Goal: Register for event/course

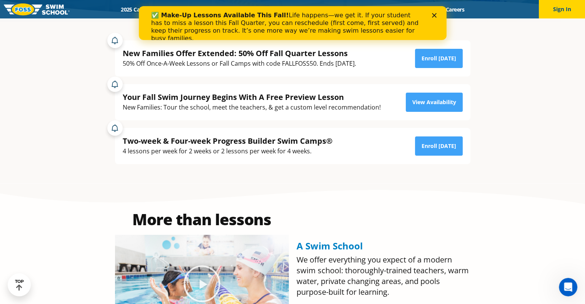
click at [357, 73] on div "New Families Offer Extended: 50% Off Fall Quarter Lessons 50% Off Once-A-Week L…" at bounding box center [292, 58] width 355 height 36
click at [439, 72] on div "New Families Offer Extended: 50% Off Fall Quarter Lessons 50% Off Once-A-Week L…" at bounding box center [292, 58] width 355 height 36
click at [435, 60] on link "Enroll Today" at bounding box center [439, 58] width 48 height 19
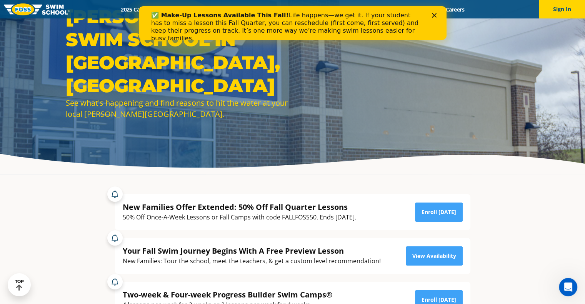
click at [372, 219] on div "New Families Offer Extended: 50% Off Fall Quarter Lessons 50% Off Once-A-Week L…" at bounding box center [293, 212] width 340 height 21
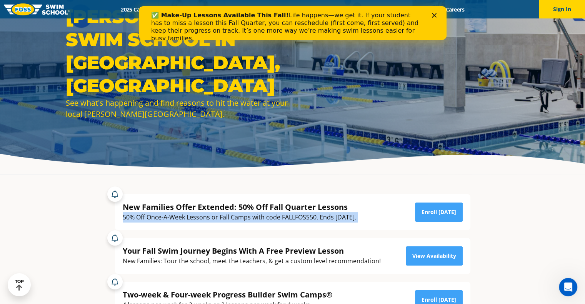
click at [372, 219] on div "New Families Offer Extended: 50% Off Fall Quarter Lessons 50% Off Once-A-Week L…" at bounding box center [293, 212] width 340 height 21
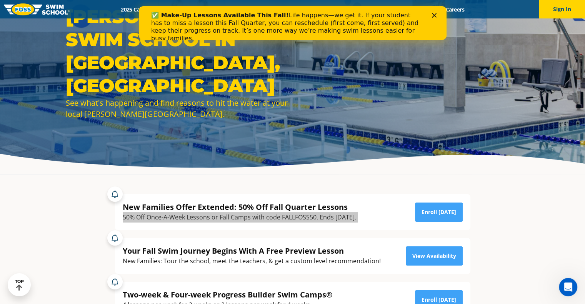
click at [438, 17] on div "Close" at bounding box center [435, 15] width 8 height 5
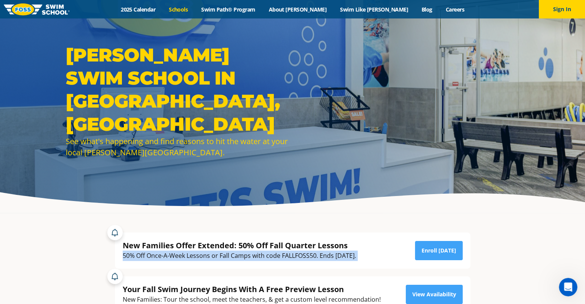
click at [194, 11] on link "Schools" at bounding box center [178, 9] width 32 height 7
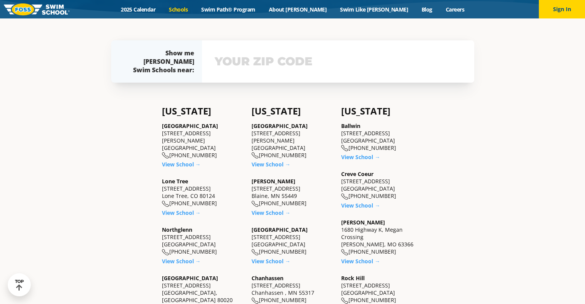
click at [246, 70] on input "text" at bounding box center [338, 61] width 251 height 22
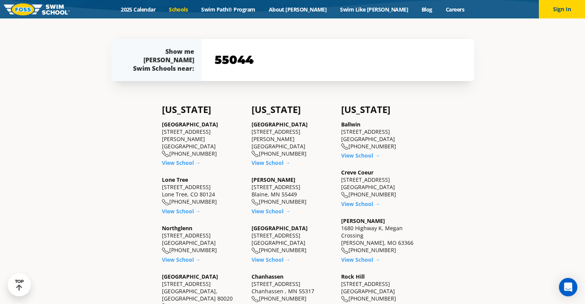
type input "55044"
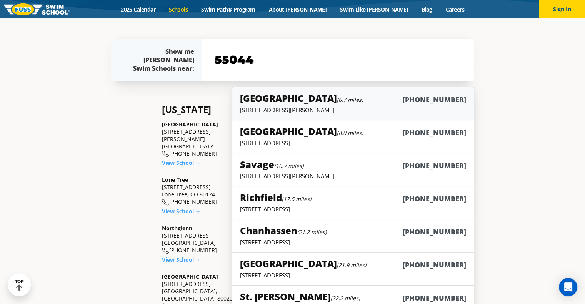
click at [298, 106] on p "14969 Florence Trail Suite 200, Apple Valley, MN 55124" at bounding box center [353, 110] width 226 height 8
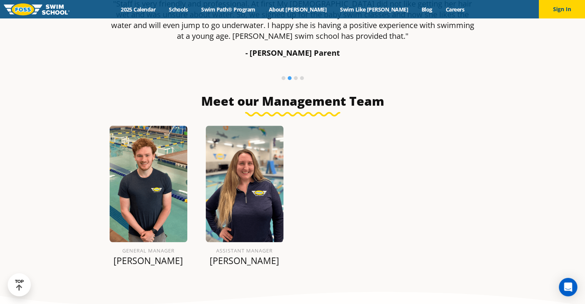
scroll to position [258, 0]
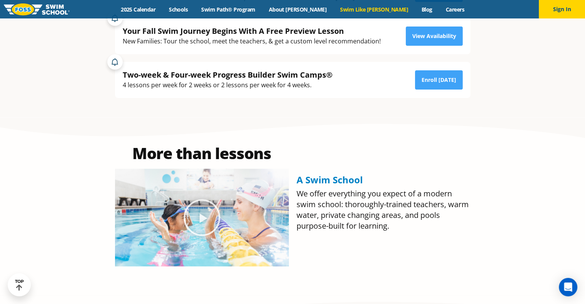
click at [349, 11] on link "Swim Like [PERSON_NAME]" at bounding box center [373, 9] width 81 height 7
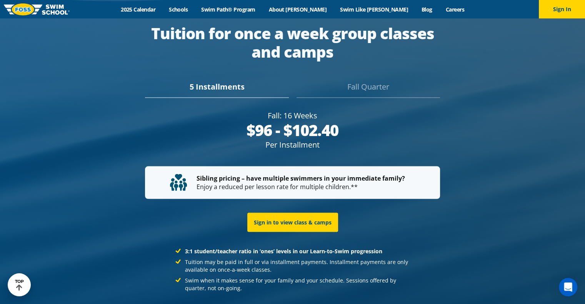
scroll to position [1467, 0]
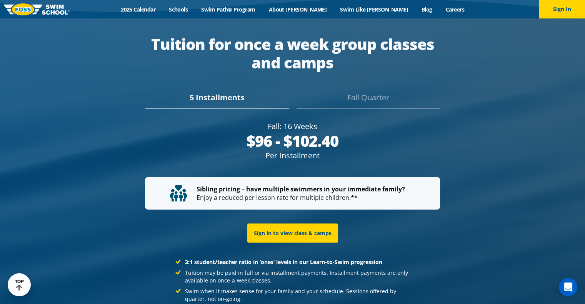
drag, startPoint x: 247, startPoint y: 124, endPoint x: 349, endPoint y: 120, distance: 101.9
click at [349, 132] on div "$96 - $102.40" at bounding box center [292, 141] width 295 height 18
drag, startPoint x: 222, startPoint y: 119, endPoint x: 215, endPoint y: 119, distance: 7.3
click at [215, 132] on div "$96 - $102.40" at bounding box center [292, 141] width 295 height 18
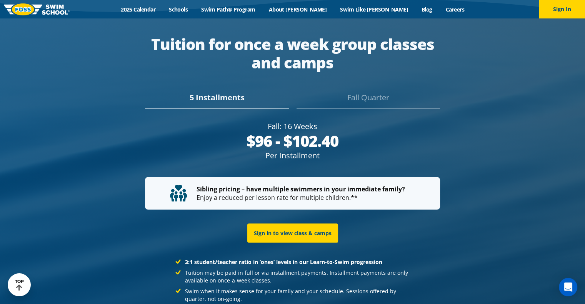
click at [215, 132] on div "$96 - $102.40" at bounding box center [292, 141] width 295 height 18
drag, startPoint x: 215, startPoint y: 119, endPoint x: 364, endPoint y: 121, distance: 148.7
click at [364, 132] on div "$96 - $102.40" at bounding box center [292, 141] width 295 height 18
click at [359, 92] on div "Fall Quarter" at bounding box center [367, 100] width 143 height 17
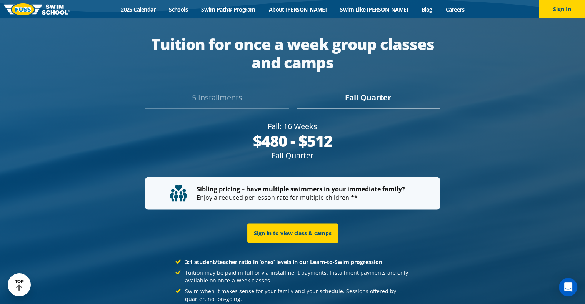
click at [216, 92] on div "5 Installments" at bounding box center [216, 100] width 143 height 17
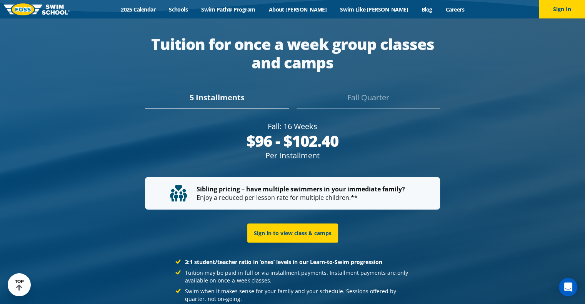
click at [370, 92] on div "Fall Quarter" at bounding box center [367, 100] width 143 height 17
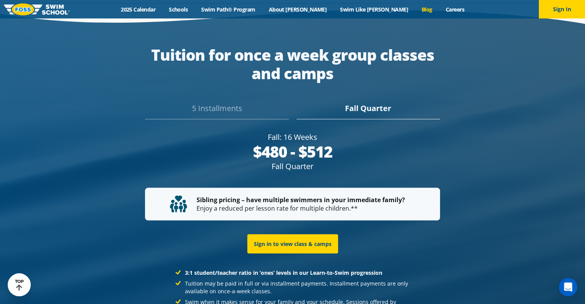
scroll to position [1488, 0]
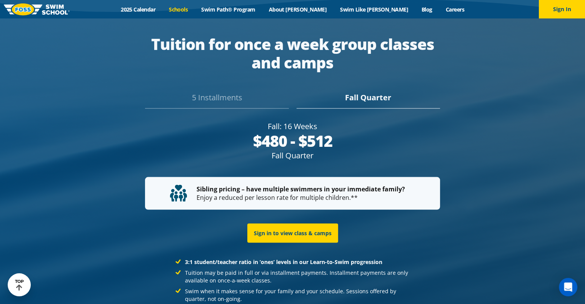
click at [194, 9] on link "Schools" at bounding box center [178, 9] width 32 height 7
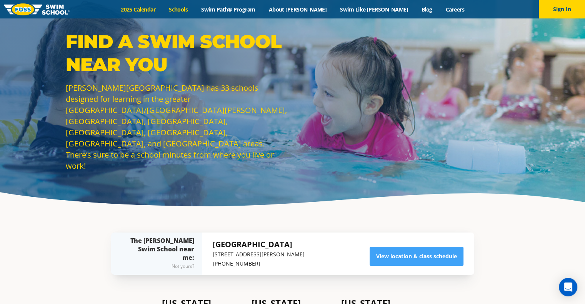
click at [162, 11] on link "2025 Calendar" at bounding box center [138, 9] width 48 height 7
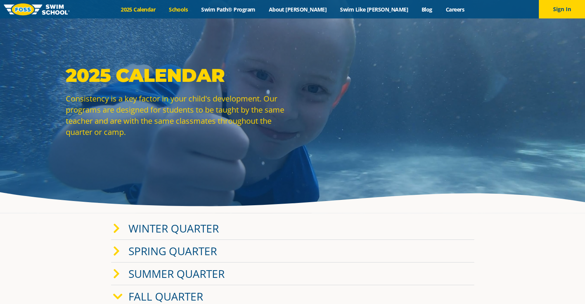
click at [194, 12] on link "Schools" at bounding box center [178, 9] width 32 height 7
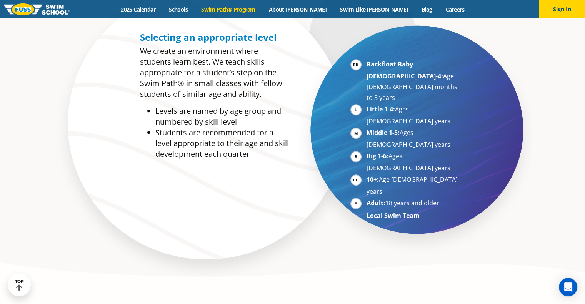
scroll to position [423, 0]
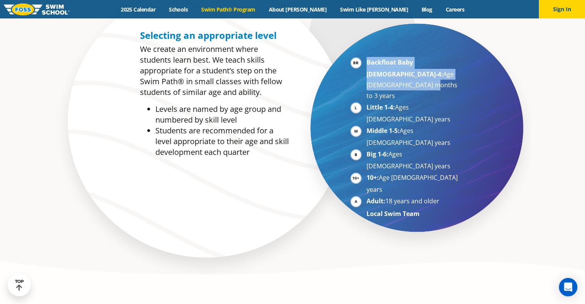
drag, startPoint x: 425, startPoint y: 70, endPoint x: 341, endPoint y: 60, distance: 84.0
click at [341, 60] on div "Backfloat Baby [DEMOGRAPHIC_DATA]-4: Age [DEMOGRAPHIC_DATA] months to 3 years L…" at bounding box center [384, 127] width 185 height 203
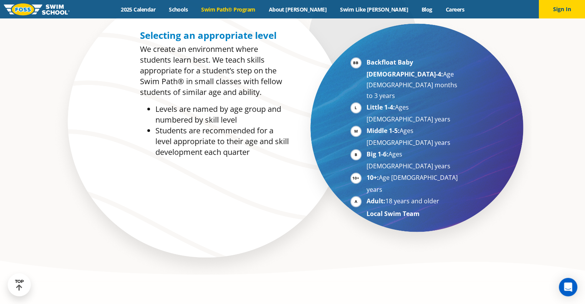
click at [387, 126] on strong "Middle 1-5:" at bounding box center [382, 130] width 33 height 8
click at [381, 103] on strong "Little 1-4:" at bounding box center [380, 107] width 28 height 8
click at [380, 126] on strong "Middle 1-5:" at bounding box center [382, 130] width 33 height 8
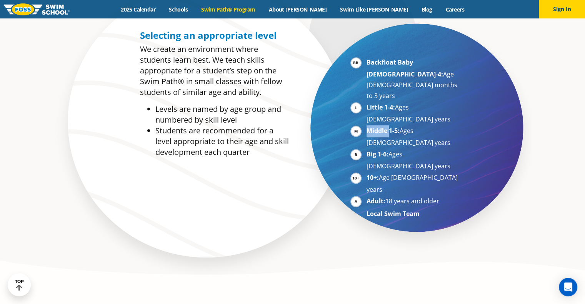
click at [380, 126] on strong "Middle 1-5:" at bounding box center [382, 130] width 33 height 8
click at [380, 125] on li "Middle 1-5: Ages [DEMOGRAPHIC_DATA] years" at bounding box center [413, 136] width 94 height 23
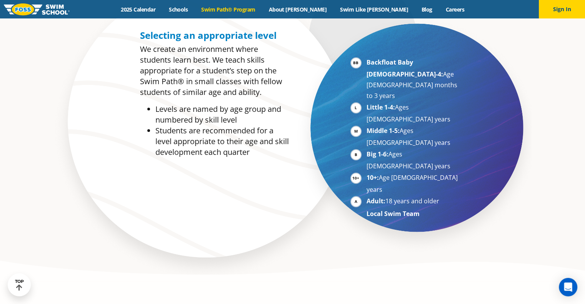
click at [385, 150] on strong "Big 1-6:" at bounding box center [377, 154] width 22 height 8
click at [377, 197] on strong "Adult:" at bounding box center [375, 201] width 19 height 8
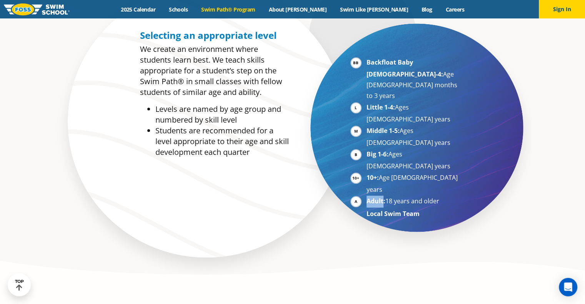
click at [377, 197] on strong "Adult:" at bounding box center [375, 201] width 19 height 8
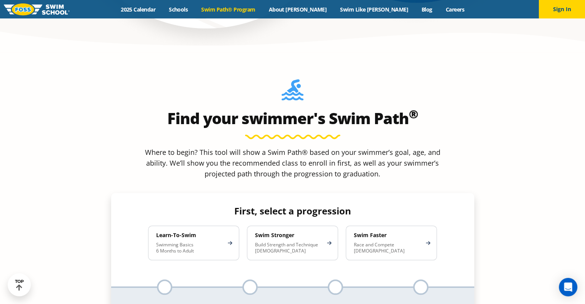
scroll to position [692, 0]
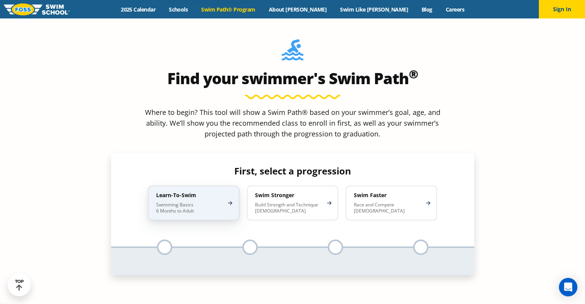
click at [181, 202] on p "Swimming Basics 6 Months to Adult" at bounding box center [189, 208] width 67 height 12
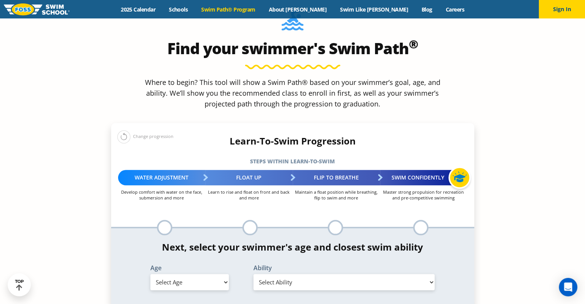
scroll to position [769, 0]
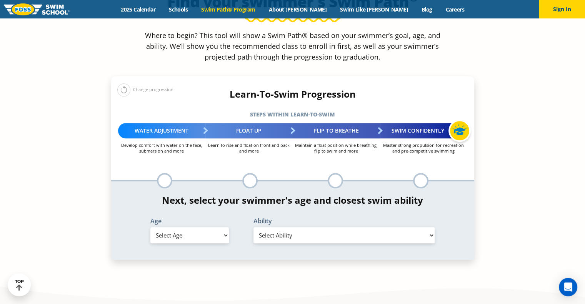
click at [208, 227] on select "Select Age [DEMOGRAPHIC_DATA] months - 1 year 1 year 2 years 3 years 4 years 5 …" at bounding box center [189, 235] width 78 height 16
click at [206, 227] on select "Select Age [DEMOGRAPHIC_DATA] months - 1 year 1 year 2 years 3 years 4 years 5 …" at bounding box center [189, 235] width 78 height 16
select select "6-months---1-year"
click at [150, 227] on select "Select Age [DEMOGRAPHIC_DATA] months - 1 year 1 year 2 years 3 years 4 years 5 …" at bounding box center [189, 235] width 78 height 16
click at [296, 227] on select "Select Ability First in-water experience Comfortable with water poured over the…" at bounding box center [343, 235] width 181 height 16
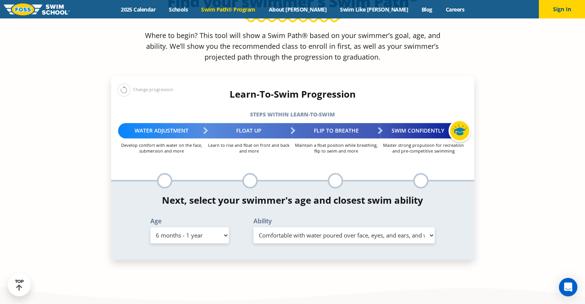
click at [253, 227] on select "Select Ability First in-water experience Comfortable with water poured over the…" at bounding box center [343, 235] width 181 height 16
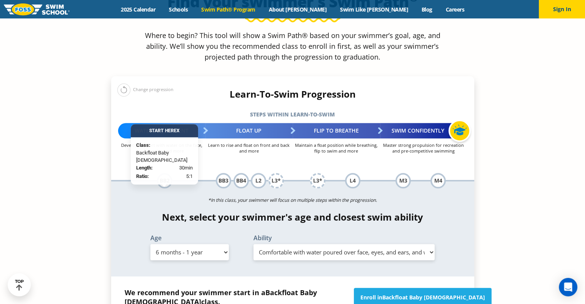
click at [297, 276] on div "We recommend your swimmer start in a Backfloat Baby [DEMOGRAPHIC_DATA] class. S…" at bounding box center [292, 309] width 363 height 67
click at [321, 244] on select "Select Ability First in-water experience Comfortable with water poured over the…" at bounding box center [343, 252] width 181 height 16
click at [253, 244] on select "Select Ability First in-water experience Comfortable with water poured over the…" at bounding box center [343, 252] width 181 height 16
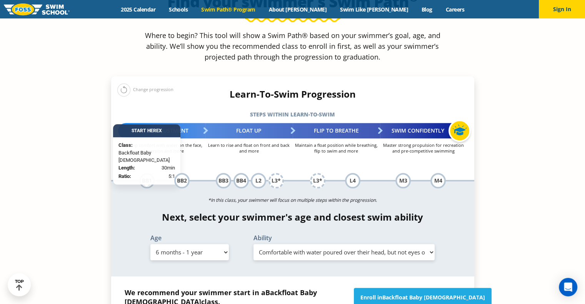
click at [342, 244] on select "Select Ability First in-water experience Comfortable with water poured over the…" at bounding box center [343, 252] width 181 height 16
select select "6-months---1-year-comfortable-with-water-poured-over-face-eyes-and-ears-and-wit…"
click at [253, 244] on select "Select Ability First in-water experience Comfortable with water poured over the…" at bounding box center [343, 252] width 181 height 16
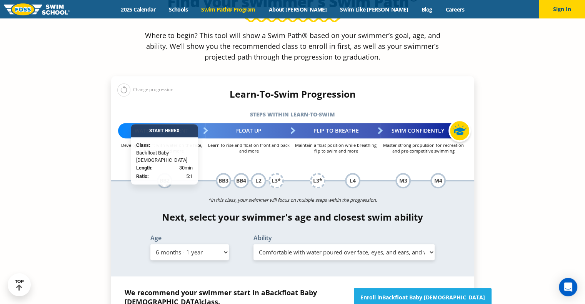
click at [360, 244] on select "Select Ability First in-water experience Comfortable with water poured over the…" at bounding box center [343, 252] width 181 height 16
click at [253, 244] on select "Select Ability First in-water experience Comfortable with water poured over the…" at bounding box center [343, 252] width 181 height 16
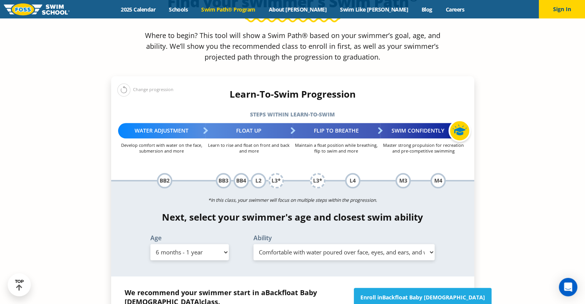
click at [292, 244] on select "Select Ability First in-water experience Comfortable with water poured over the…" at bounding box center [343, 252] width 181 height 16
click at [253, 244] on select "Select Ability First in-water experience Comfortable with water poured over the…" at bounding box center [343, 252] width 181 height 16
click at [432, 288] on link "Enroll in Backfloat Baby [DEMOGRAPHIC_DATA]" at bounding box center [423, 297] width 138 height 19
